Goal: Task Accomplishment & Management: Complete application form

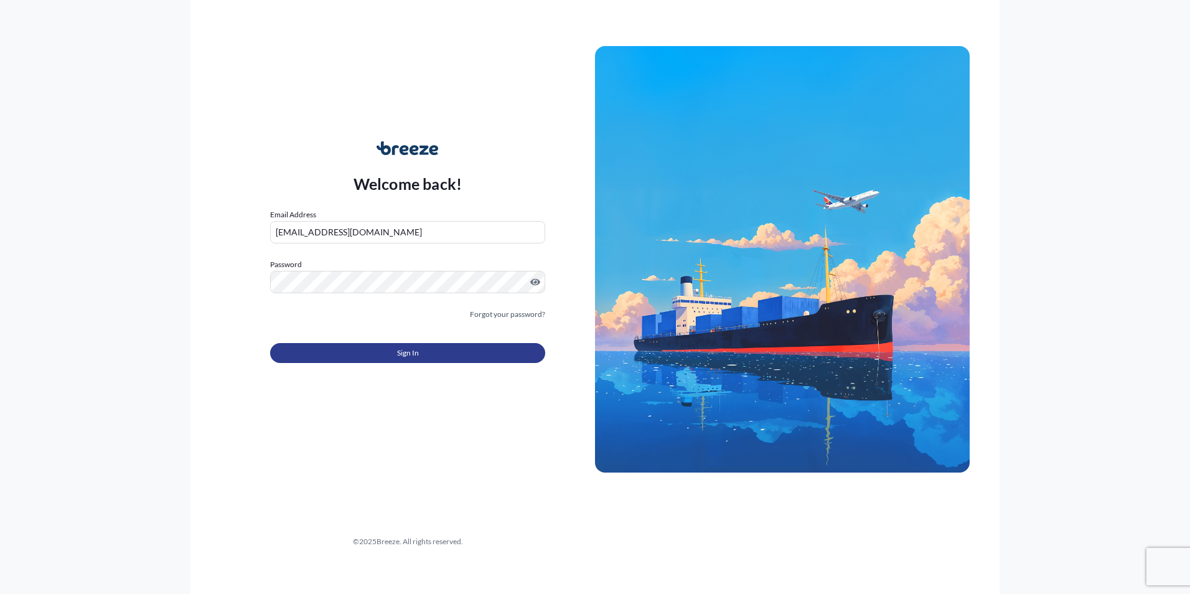
click at [411, 354] on span "Sign In" at bounding box center [408, 353] width 22 height 12
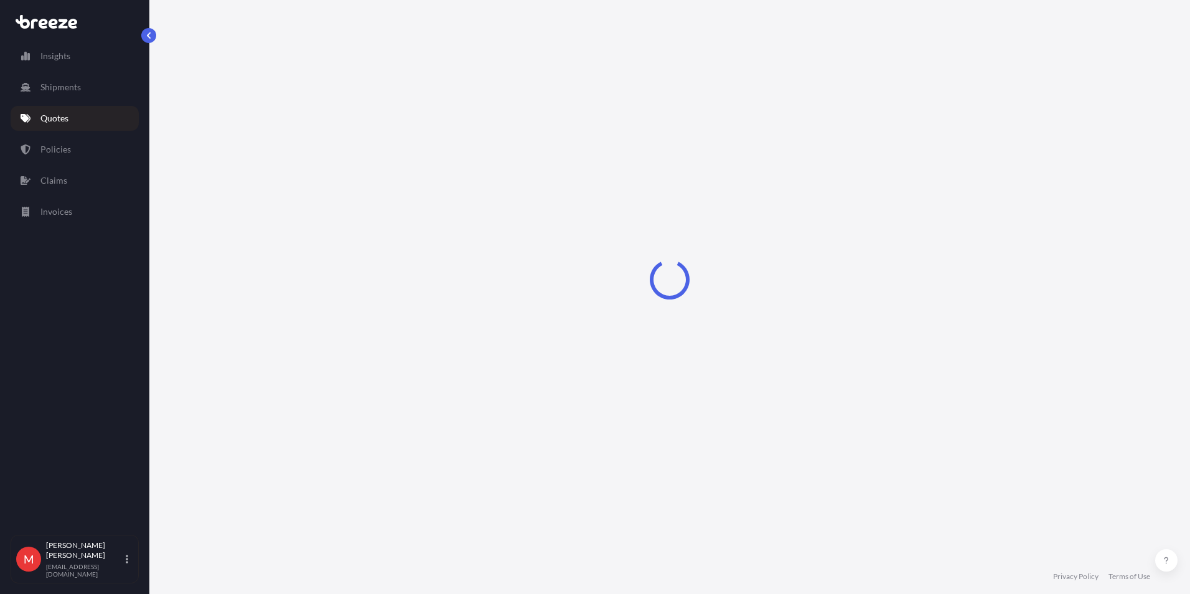
select select "Road"
select select "Air"
select select "Road"
select select "3"
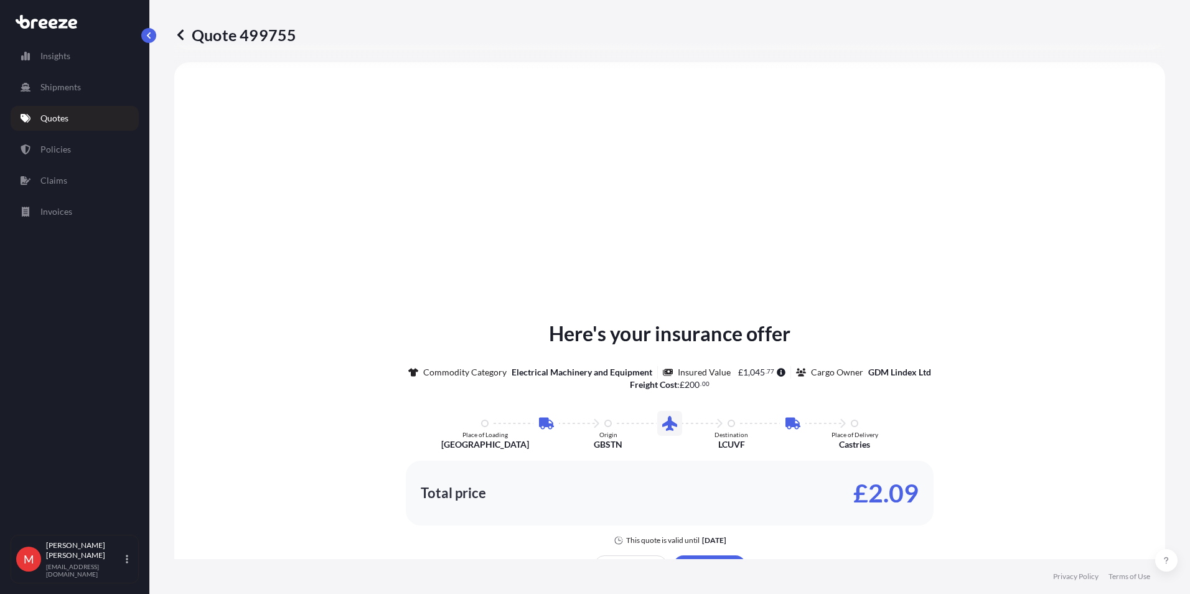
scroll to position [685, 0]
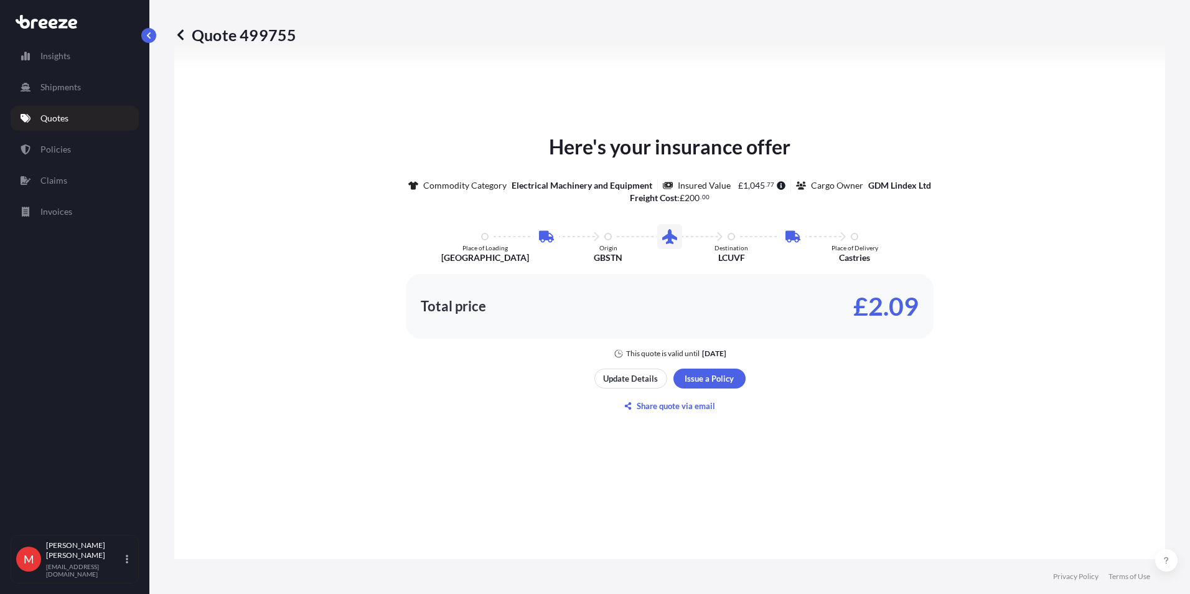
click at [709, 393] on div "Update Details Issue a Policy Share quote via email" at bounding box center [669, 391] width 151 height 47
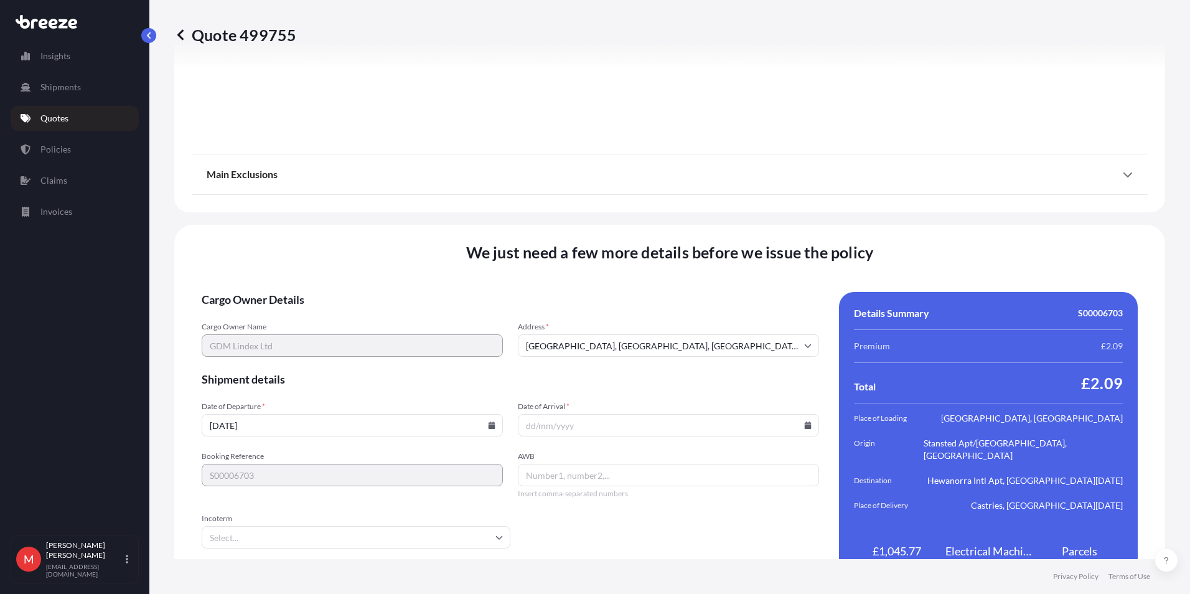
scroll to position [1628, 0]
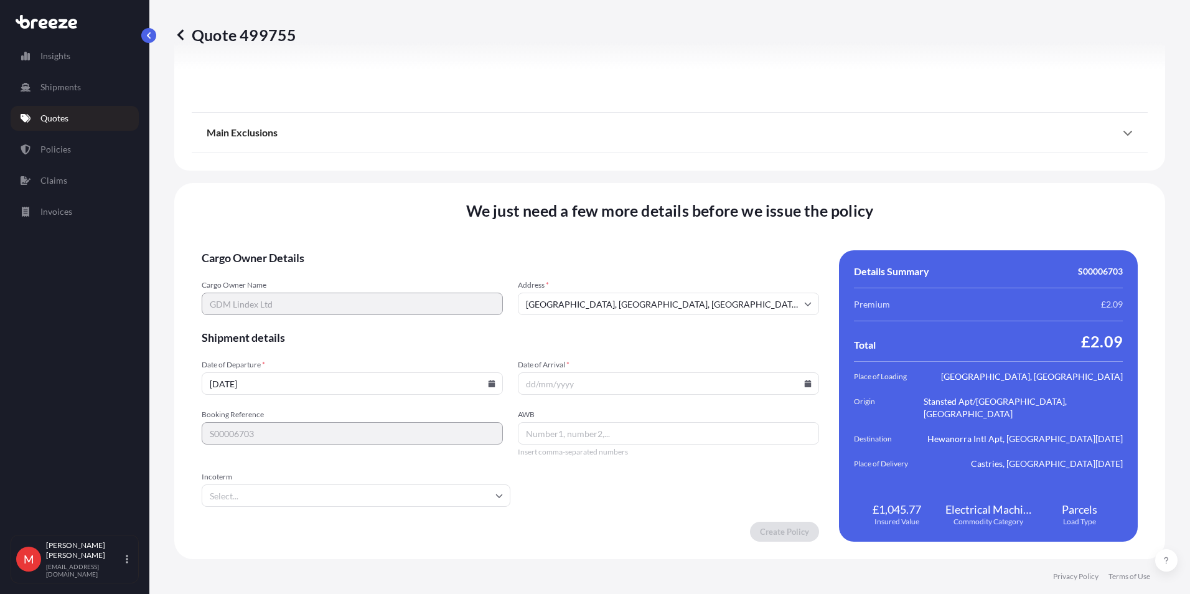
click at [484, 388] on input "[DATE]" at bounding box center [352, 383] width 301 height 22
click at [492, 385] on icon at bounding box center [492, 383] width 7 height 7
click at [316, 292] on button "24" at bounding box center [322, 296] width 20 height 20
type input "[DATE]"
click at [805, 383] on icon at bounding box center [808, 383] width 7 height 7
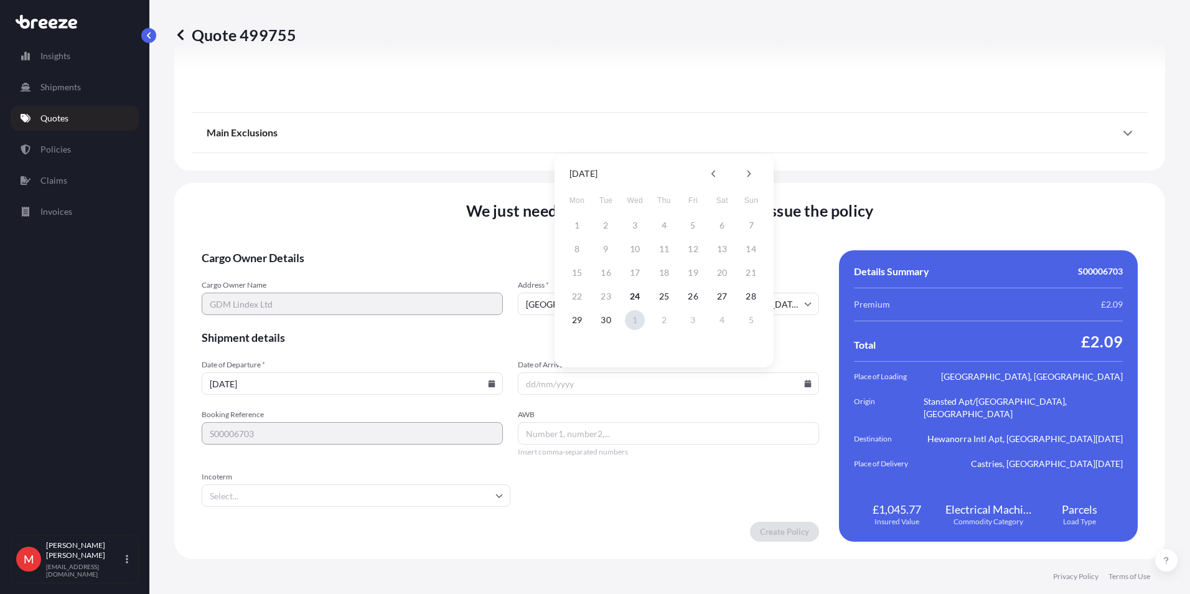
click at [642, 322] on button "1" at bounding box center [635, 320] width 20 height 20
type input "[DATE]"
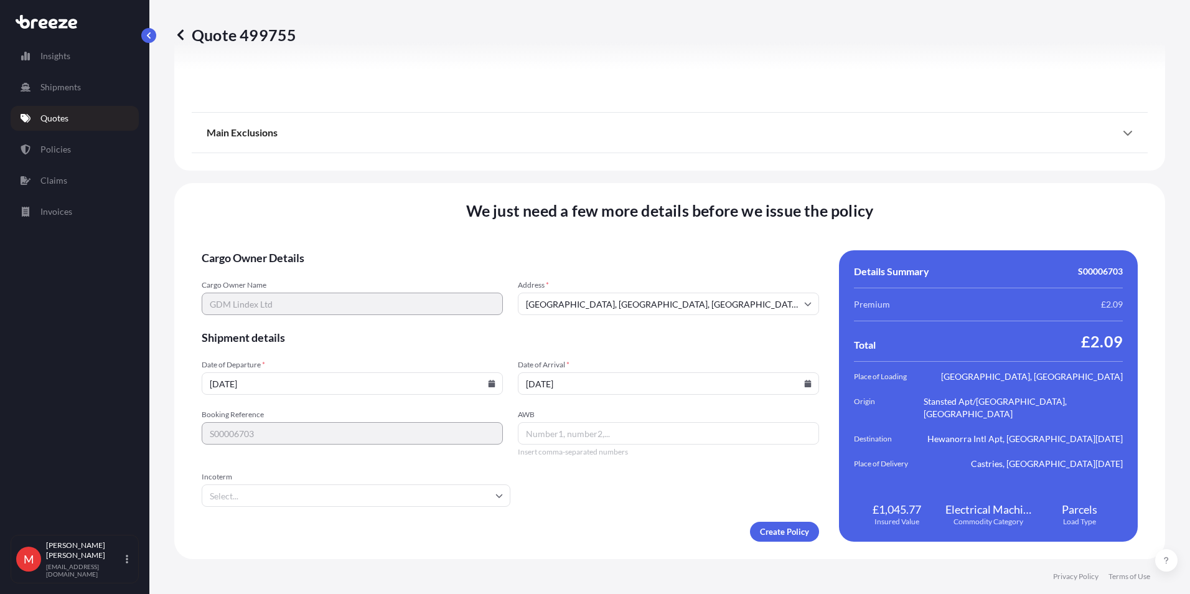
drag, startPoint x: 576, startPoint y: 436, endPoint x: 853, endPoint y: 549, distance: 299.2
click at [581, 435] on input "AWB" at bounding box center [668, 433] width 301 height 22
paste input "884627780427"
type input "884627780427"
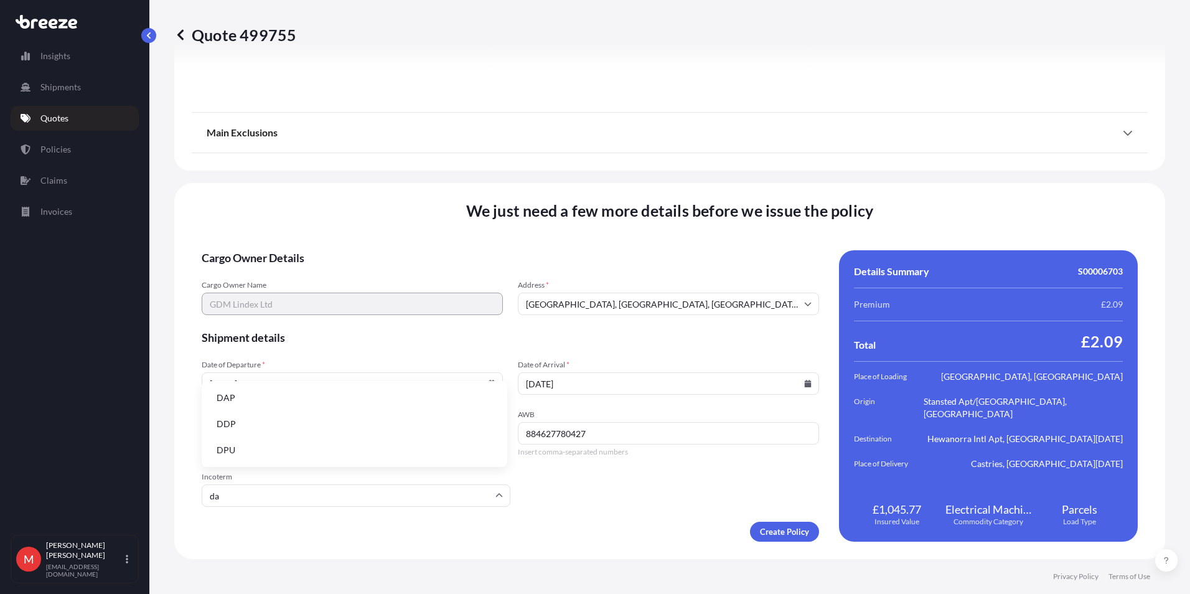
type input "dap"
drag, startPoint x: 367, startPoint y: 526, endPoint x: 764, endPoint y: 537, distance: 397.8
click at [375, 526] on li "DAP" at bounding box center [355, 529] width 296 height 24
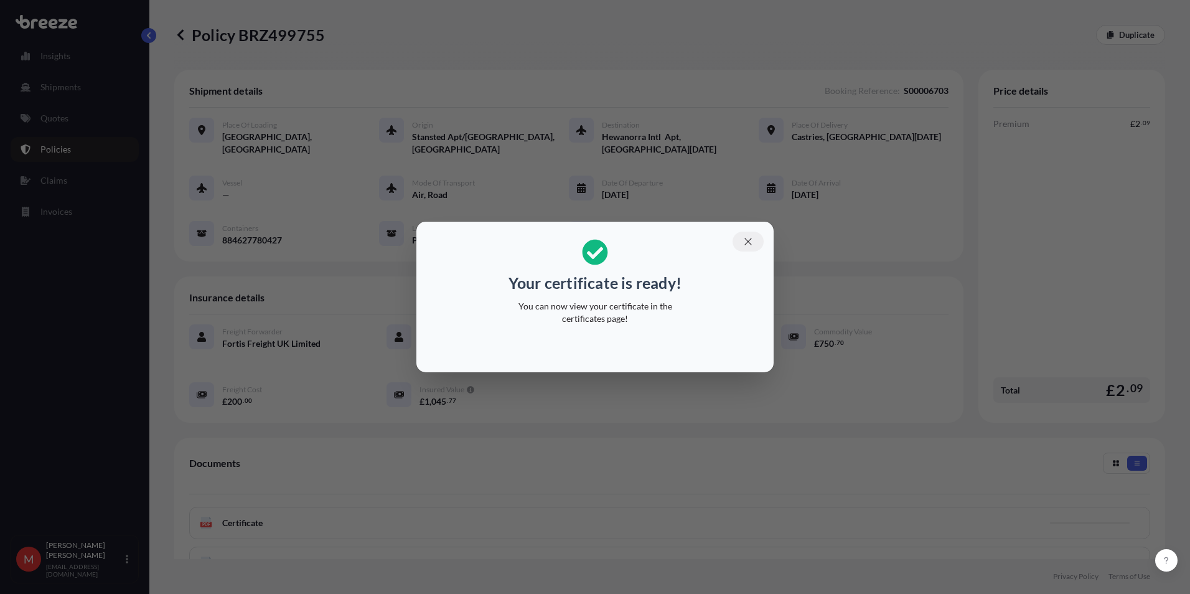
click at [745, 242] on icon "button" at bounding box center [747, 241] width 11 height 11
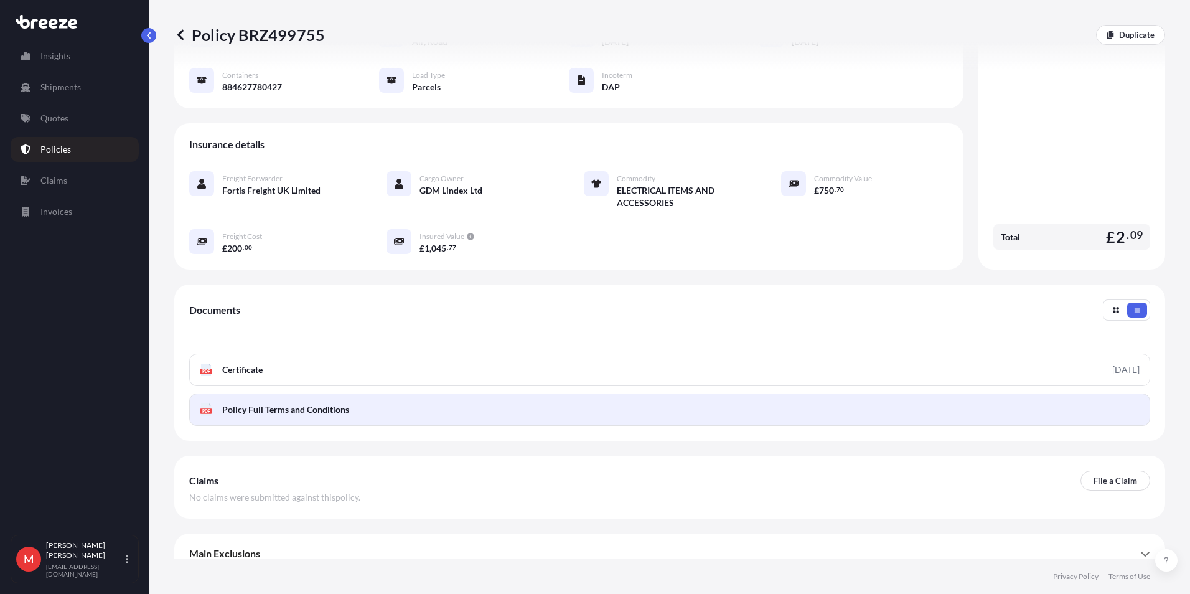
scroll to position [155, 0]
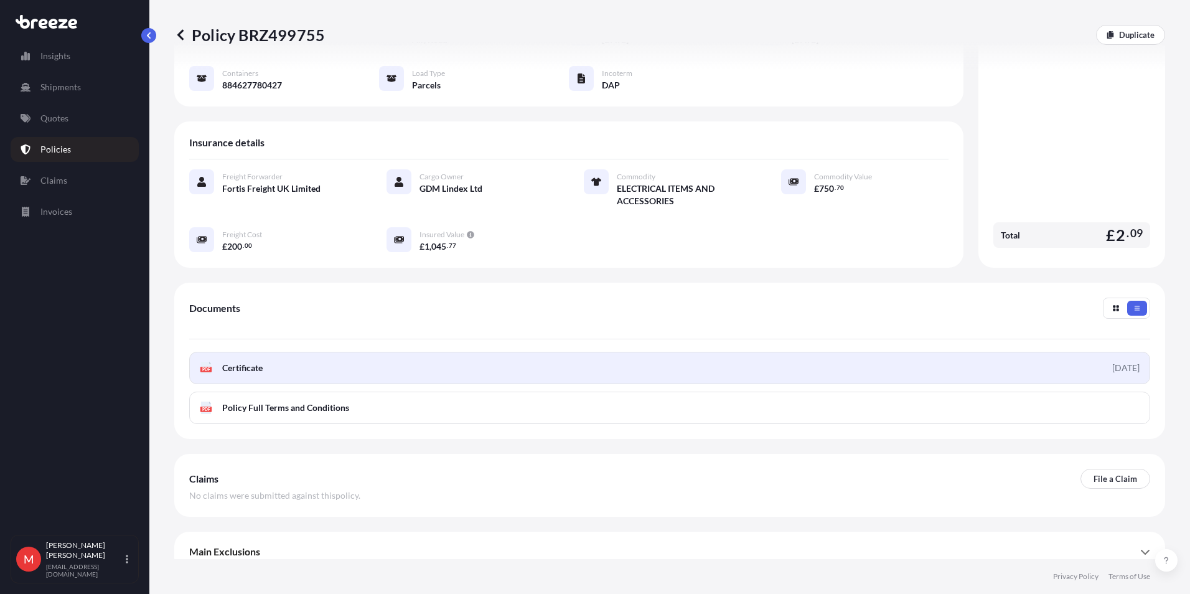
click at [235, 362] on span "Certificate" at bounding box center [242, 368] width 40 height 12
